Goal: Book appointment/travel/reservation

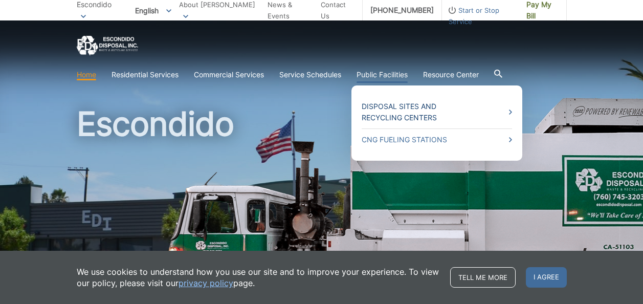
click at [409, 112] on link "Disposal Sites and Recycling Centers" at bounding box center [437, 112] width 150 height 23
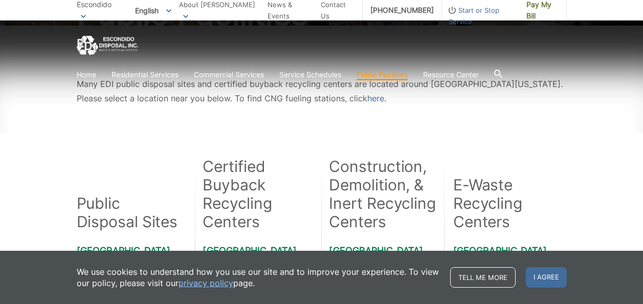
scroll to position [205, 0]
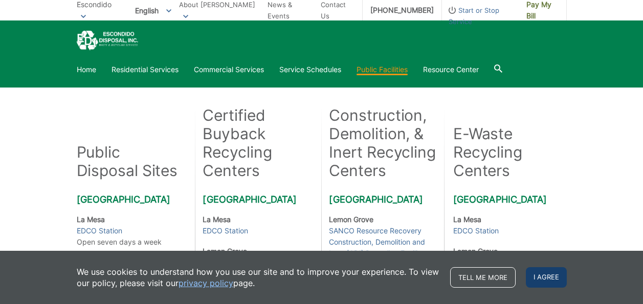
click at [552, 280] on span "I agree" at bounding box center [546, 277] width 41 height 20
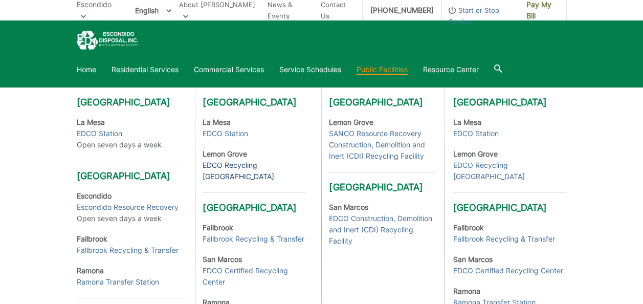
scroll to position [307, 0]
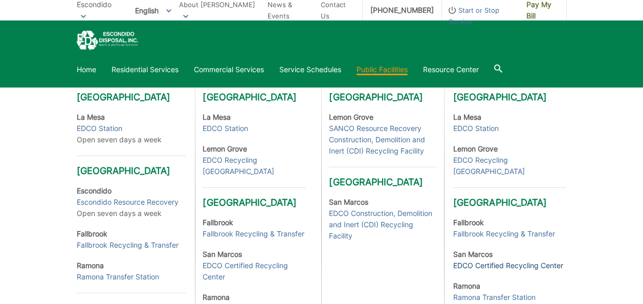
click at [487, 264] on link "EDCO Certified Recycling Center" at bounding box center [508, 265] width 110 height 11
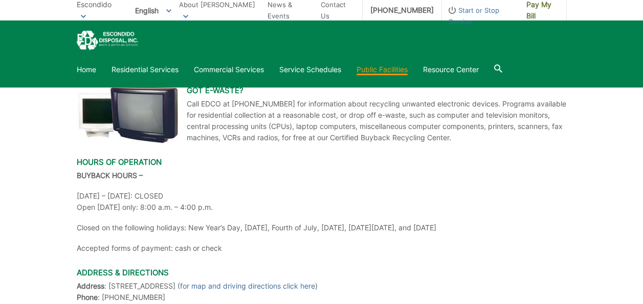
scroll to position [528, 0]
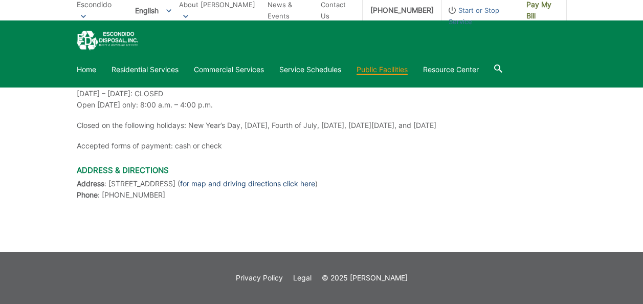
click at [315, 182] on link "for map and driving directions click here" at bounding box center [247, 183] width 135 height 11
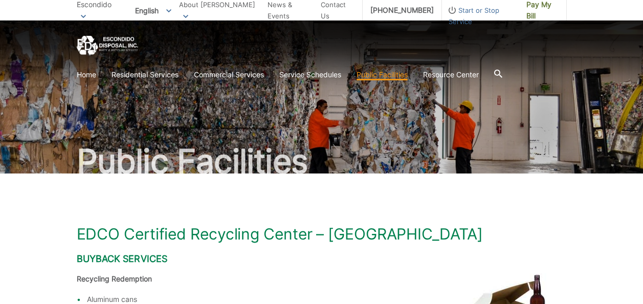
scroll to position [0, 0]
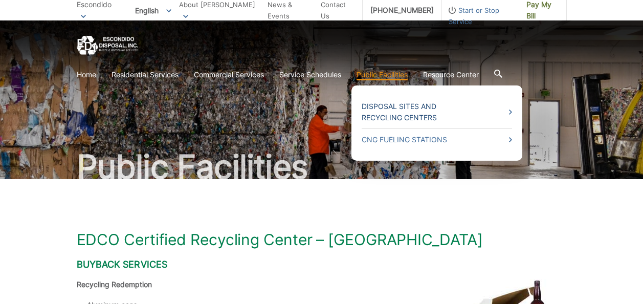
click at [389, 103] on link "Disposal Sites and Recycling Centers" at bounding box center [437, 112] width 150 height 23
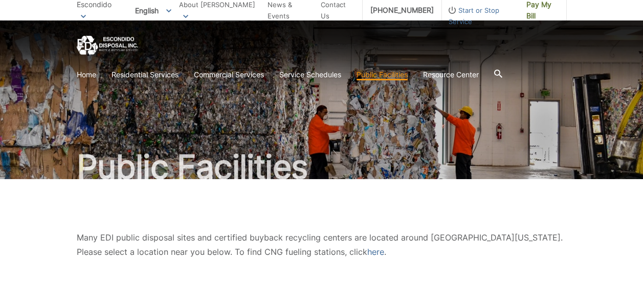
click at [500, 76] on icon at bounding box center [498, 74] width 8 height 8
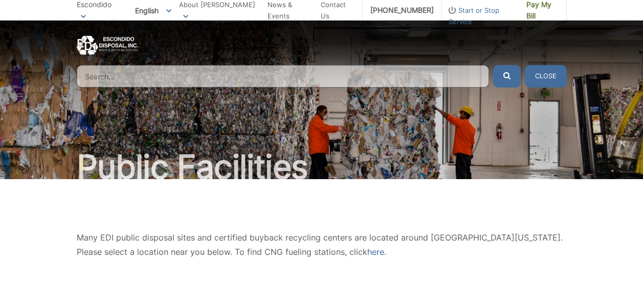
click at [176, 81] on input "Search" at bounding box center [283, 76] width 412 height 23
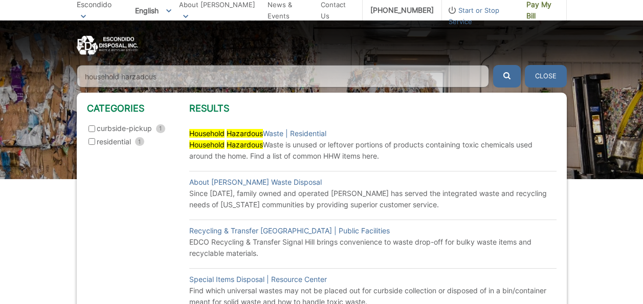
type input "household harzadous"
click at [92, 144] on input "residential 1" at bounding box center [91, 141] width 7 height 7
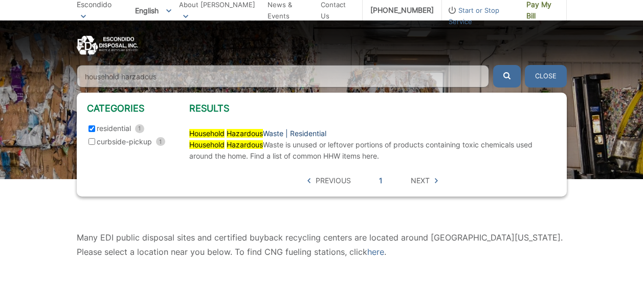
click at [315, 135] on link "Household Hazardous Waste | Residential" at bounding box center [257, 133] width 137 height 11
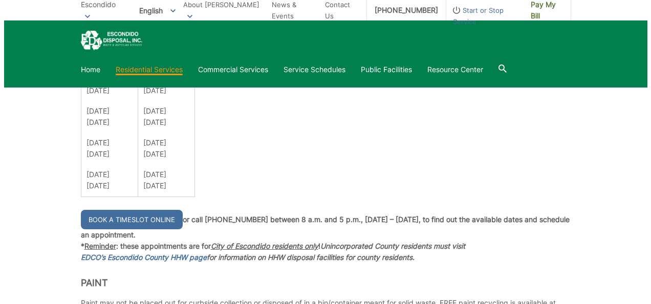
scroll to position [767, 0]
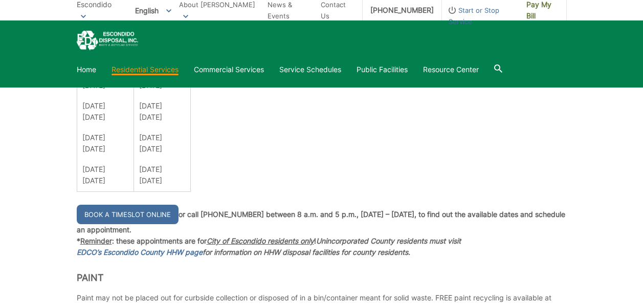
click at [131, 212] on link "Book a Timeslot Online" at bounding box center [128, 214] width 102 height 19
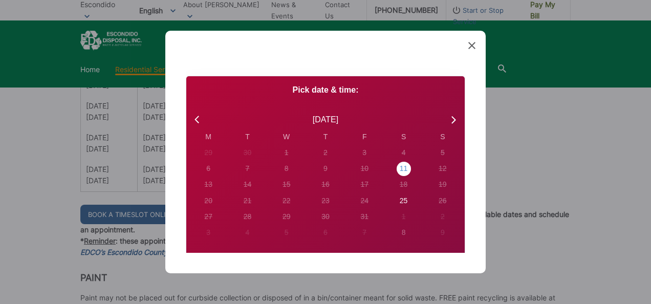
click at [399, 168] on div "11" at bounding box center [403, 168] width 8 height 11
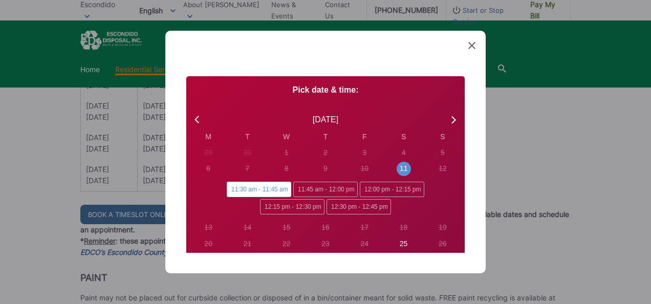
click at [476, 210] on div "Created with Sketch. Book Appointment Bringing anyone with you? Number of Addit…" at bounding box center [325, 152] width 320 height 242
click at [399, 245] on div "25" at bounding box center [403, 243] width 8 height 11
radio input "false"
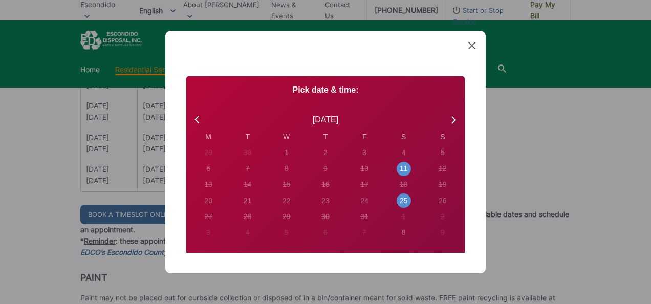
radio input "true"
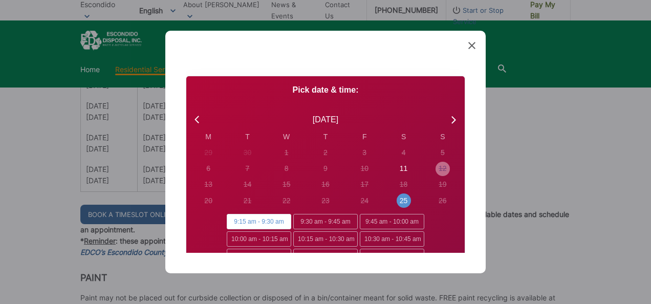
scroll to position [51, 0]
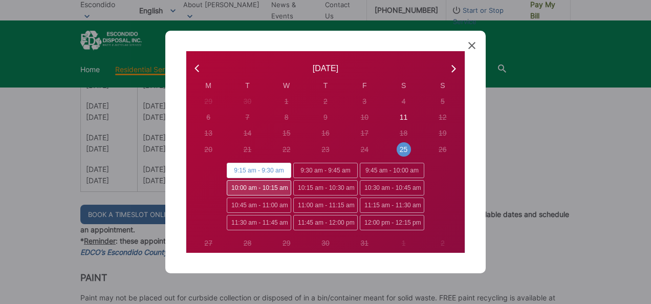
click at [240, 186] on span "10:00 am - 10:15 am" at bounding box center [259, 187] width 64 height 15
click at [233, 186] on input "10:00 am - 10:15 am" at bounding box center [230, 183] width 7 height 7
radio input "true"
radio input "false"
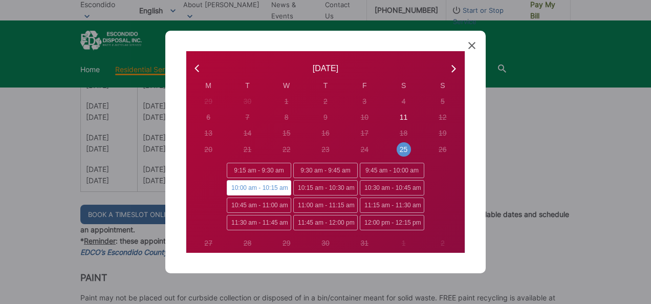
click at [240, 186] on span "10:00 am - 10:15 am" at bounding box center [259, 187] width 64 height 15
click at [233, 186] on input "10:00 am - 10:15 am" at bounding box center [230, 183] width 7 height 7
click at [240, 186] on span "10:00 am - 10:15 am" at bounding box center [259, 187] width 64 height 15
click at [233, 186] on input "10:00 am - 10:15 am" at bounding box center [230, 183] width 7 height 7
click at [257, 193] on span "10:00 am - 10:15 am" at bounding box center [259, 187] width 64 height 15
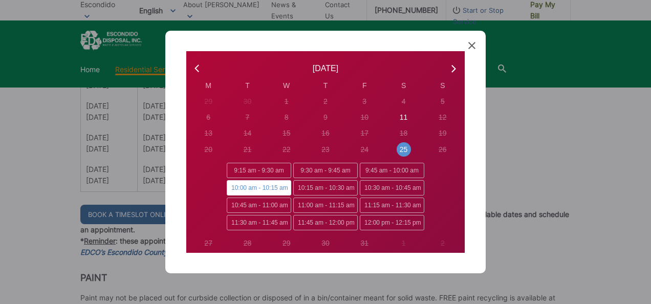
click at [233, 187] on input "10:00 am - 10:15 am" at bounding box center [230, 183] width 7 height 7
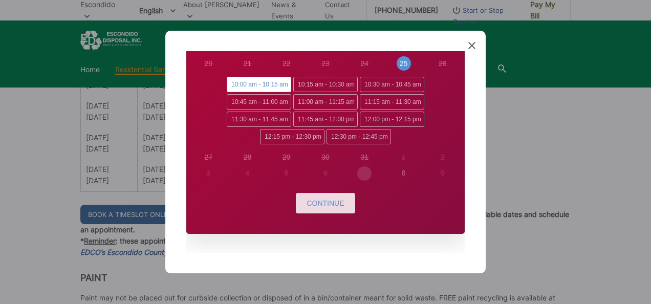
scroll to position [143, 0]
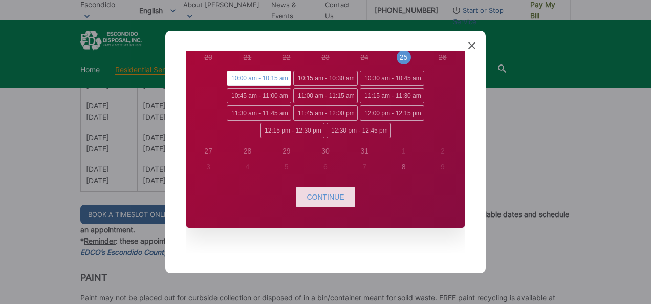
click at [313, 198] on span "Continue" at bounding box center [324, 197] width 37 height 8
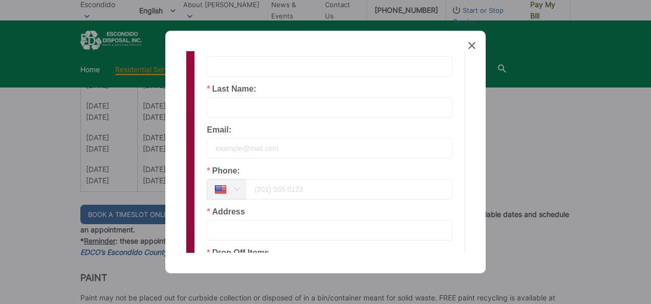
click at [250, 85] on label "Last Name:" at bounding box center [231, 89] width 49 height 8
click at [268, 85] on div "Last Name:" at bounding box center [329, 101] width 245 height 33
click at [222, 66] on input "text" at bounding box center [329, 66] width 245 height 20
type input "Melissa"
type input "Uhl"
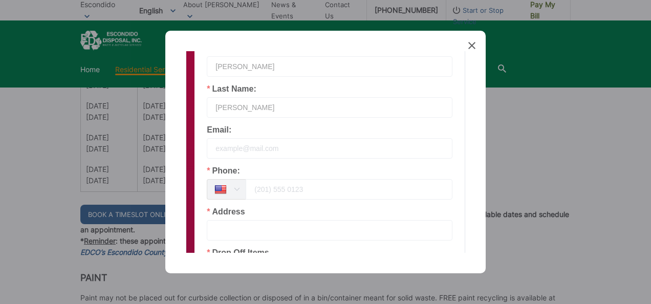
type input "uhlhouse@cox.net"
click at [318, 187] on input "tel" at bounding box center [348, 189] width 207 height 20
type input "17605337337"
type input "1551 Vaquero Glen"
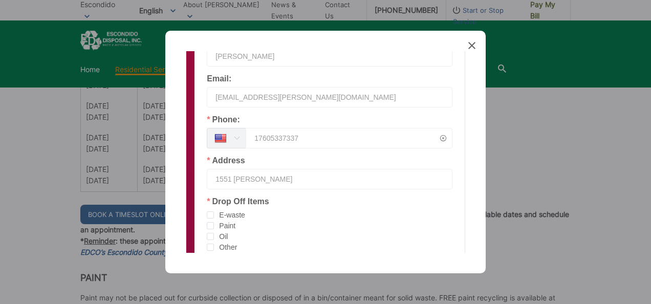
scroll to position [245, 0]
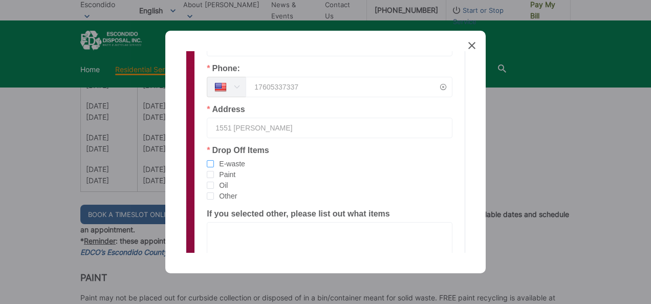
click at [209, 163] on span "checkbox-group" at bounding box center [210, 163] width 7 height 7
click at [214, 160] on input "E-waste" at bounding box center [214, 160] width 0 height 0
click at [209, 176] on span "checkbox-group" at bounding box center [210, 174] width 7 height 7
click at [214, 171] on input "Paint" at bounding box center [214, 171] width 0 height 0
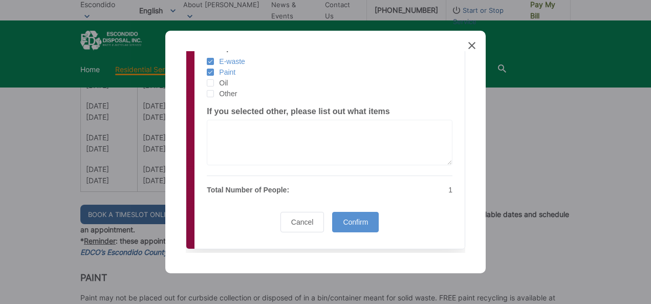
scroll to position [369, 0]
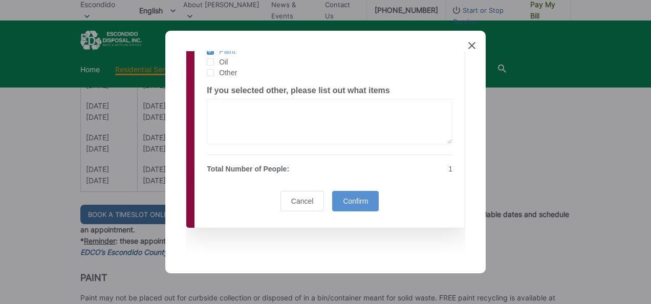
click at [444, 167] on div "1" at bounding box center [393, 168] width 129 height 11
click at [443, 168] on p "1" at bounding box center [393, 168] width 117 height 11
click at [445, 167] on div "1" at bounding box center [393, 168] width 129 height 11
drag, startPoint x: 445, startPoint y: 167, endPoint x: 402, endPoint y: 186, distance: 46.7
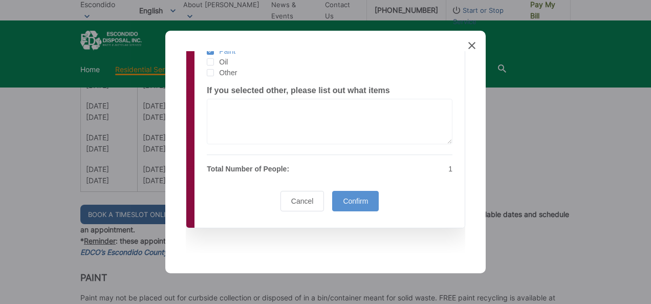
click at [232, 168] on p "Total Number of People:" at bounding box center [265, 168] width 117 height 11
click at [350, 199] on span "Confirm" at bounding box center [355, 201] width 25 height 8
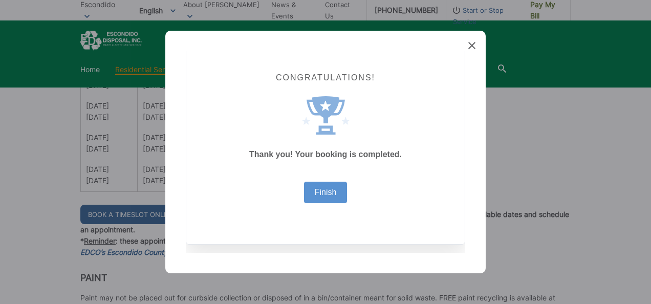
scroll to position [25, 0]
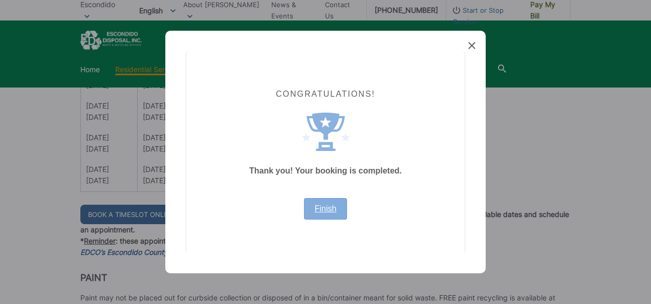
click at [315, 209] on link "Finish" at bounding box center [326, 209] width 22 height 8
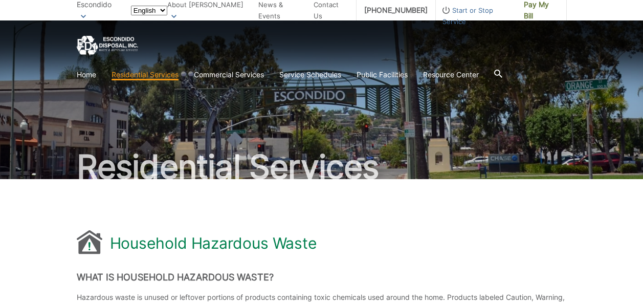
scroll to position [767, 0]
